Goal: Task Accomplishment & Management: Use online tool/utility

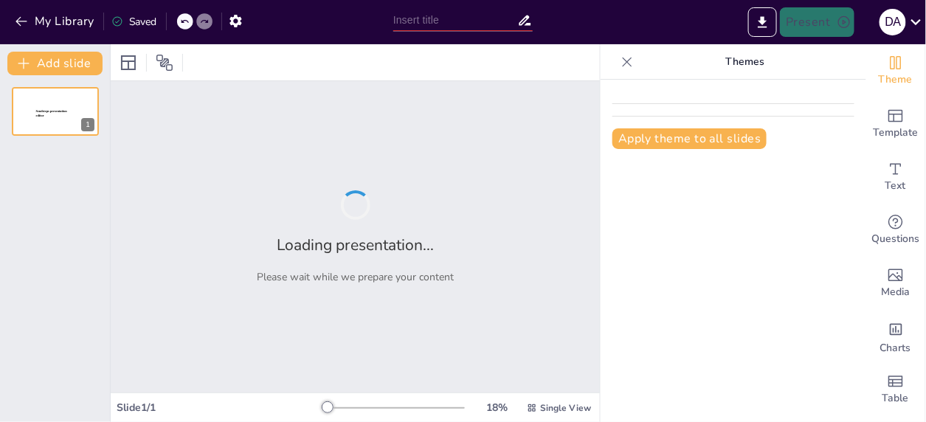
type input "New Sendsteps"
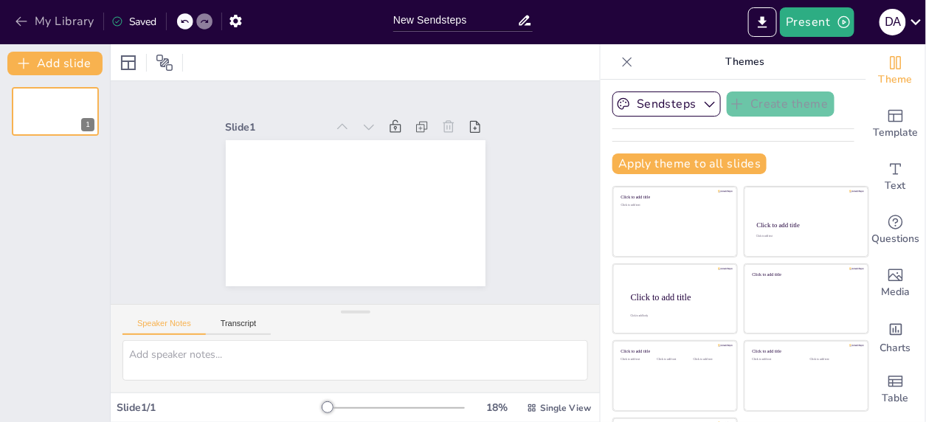
click at [47, 32] on button "My Library" at bounding box center [55, 22] width 89 height 24
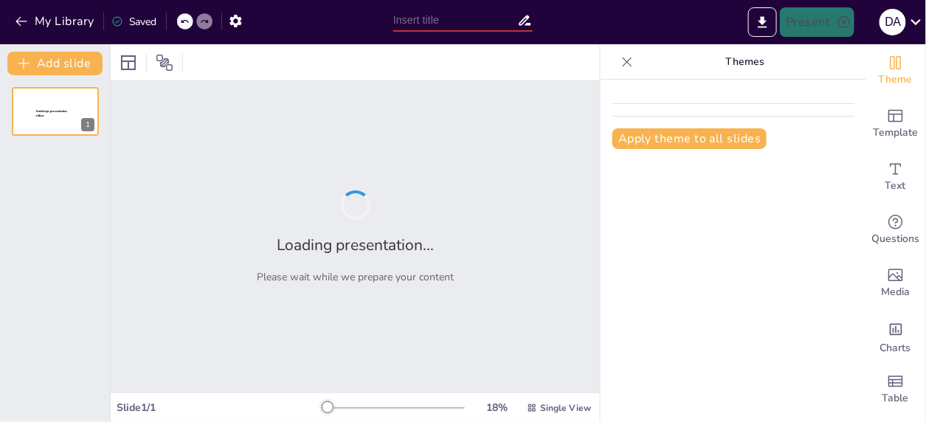
type input "Artful Beginnings: Embrace the [DATE]–[DATE] Academic Year!"
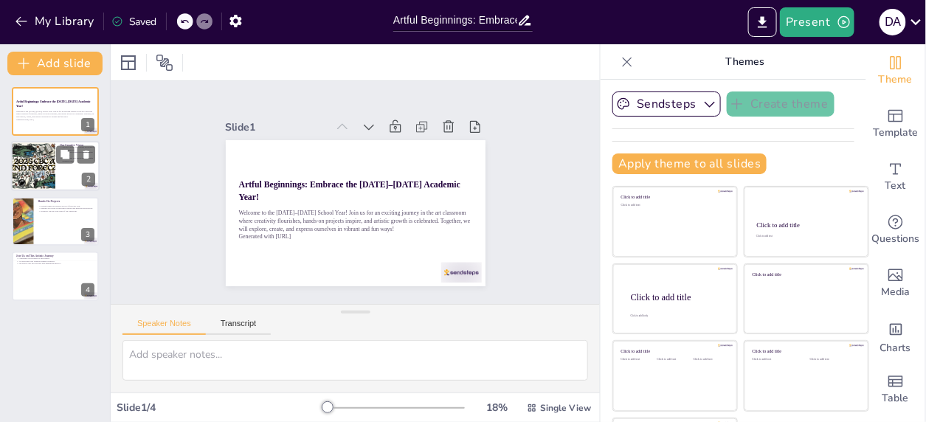
click at [33, 162] on div at bounding box center [33, 167] width 89 height 50
type textarea "A welcoming environment is essential for students to feel comfortable exploring…"
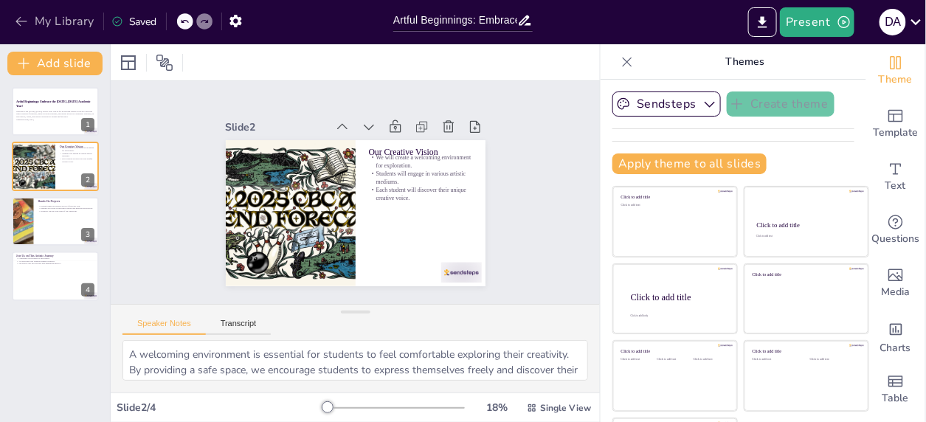
click at [23, 13] on button "My Library" at bounding box center [55, 22] width 89 height 24
